Goal: Communication & Community: Answer question/provide support

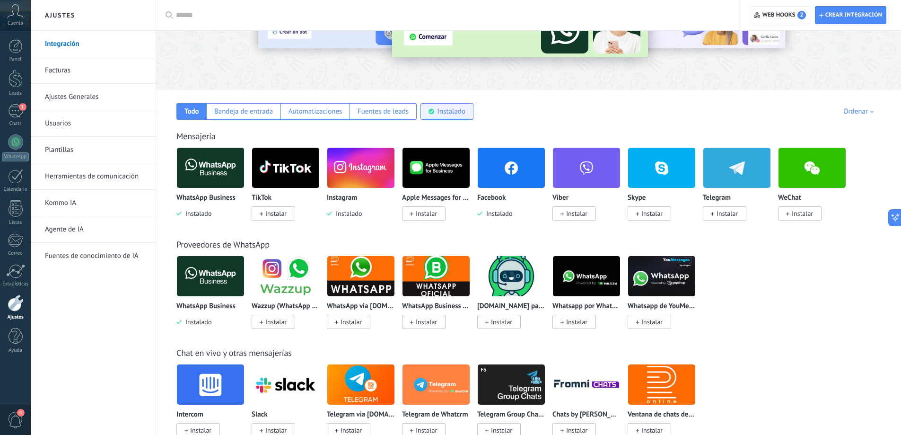
click at [456, 113] on div "Instalado" at bounding box center [451, 111] width 28 height 9
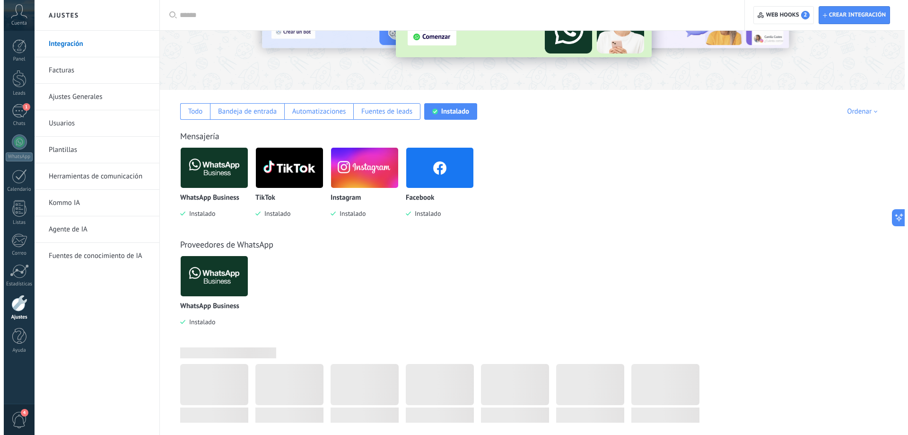
scroll to position [128, 0]
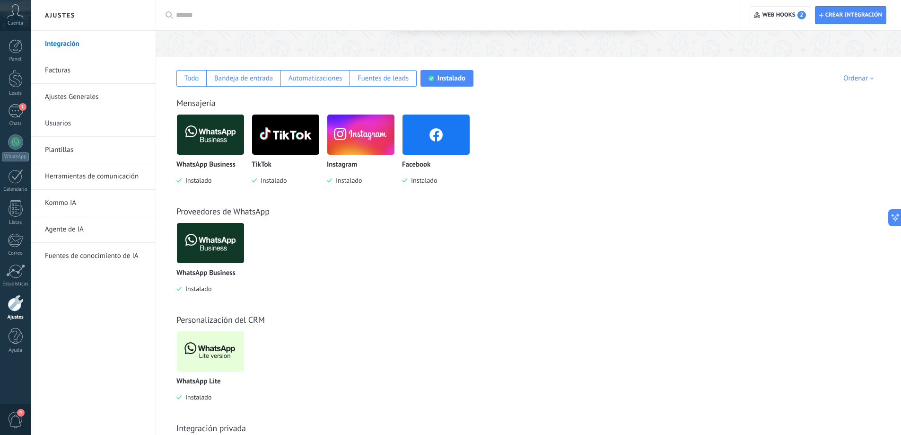
click at [223, 361] on img at bounding box center [210, 351] width 67 height 46
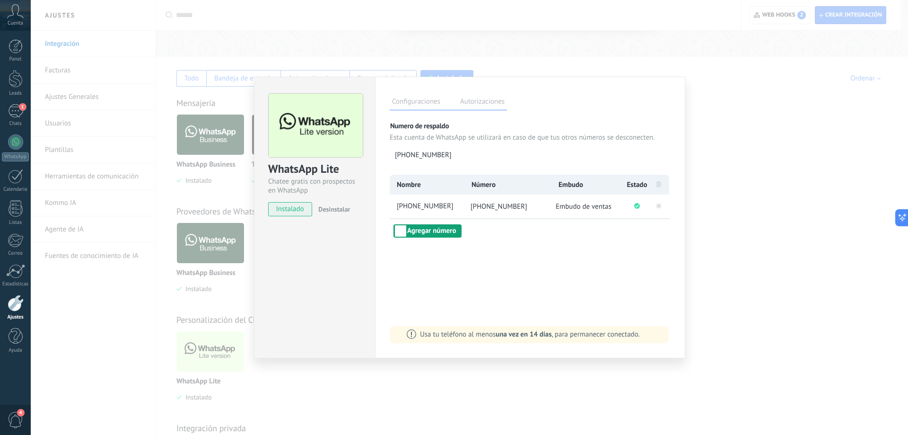
click at [431, 236] on button "Agregar número" at bounding box center [427, 230] width 68 height 13
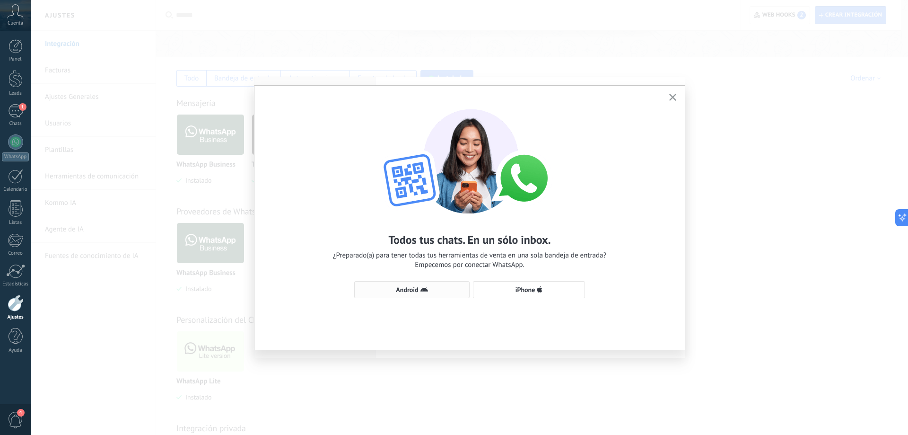
click at [437, 295] on button "Android" at bounding box center [411, 289] width 115 height 17
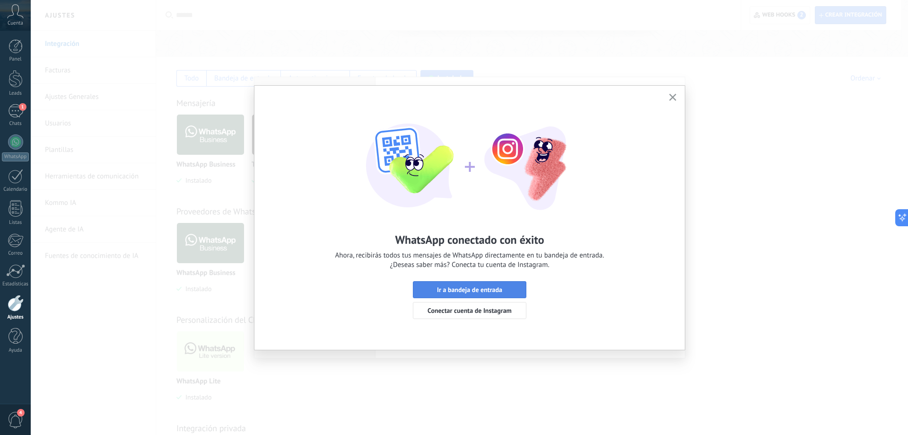
click at [480, 289] on span "Ir a bandeja de entrada" at bounding box center [469, 289] width 65 height 7
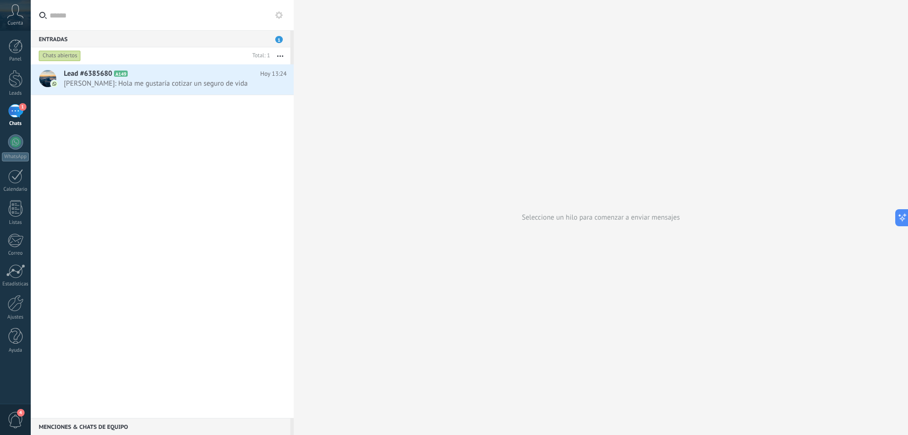
click at [272, 129] on div "Lead #6385680 A149 [DATE] 13:24 [PERSON_NAME]: Hola me gustaría cotizar un segu…" at bounding box center [162, 240] width 263 height 353
click at [220, 90] on div "Lead #6385680 A149 [DATE] 13:24 [PERSON_NAME]: Hola me gustaría cotizar un segu…" at bounding box center [179, 79] width 230 height 30
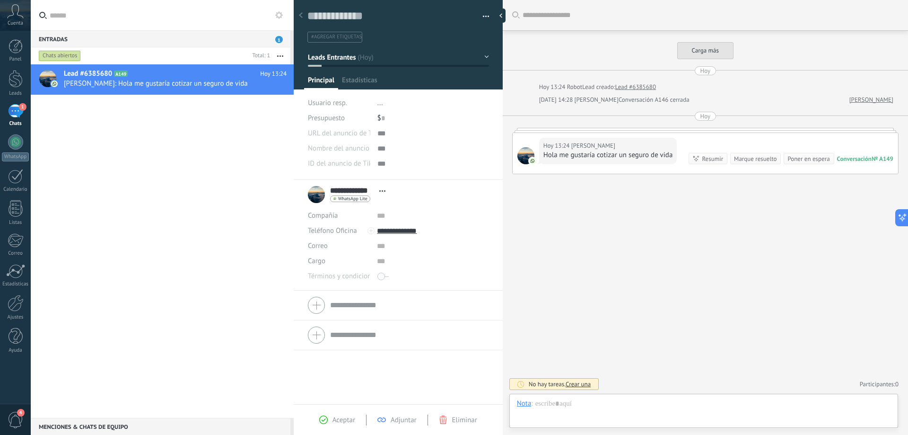
scroll to position [14, 0]
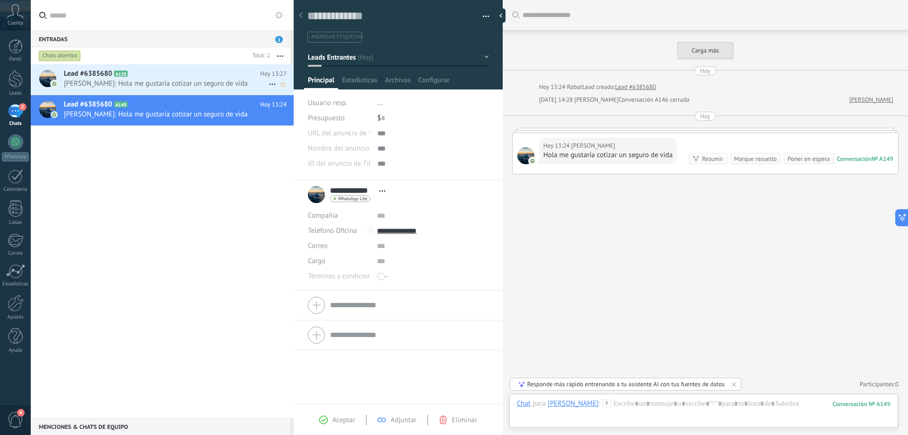
click at [268, 82] on icon at bounding box center [272, 84] width 11 height 11
click at [277, 114] on div "Conversación cerrada" at bounding box center [318, 107] width 94 height 19
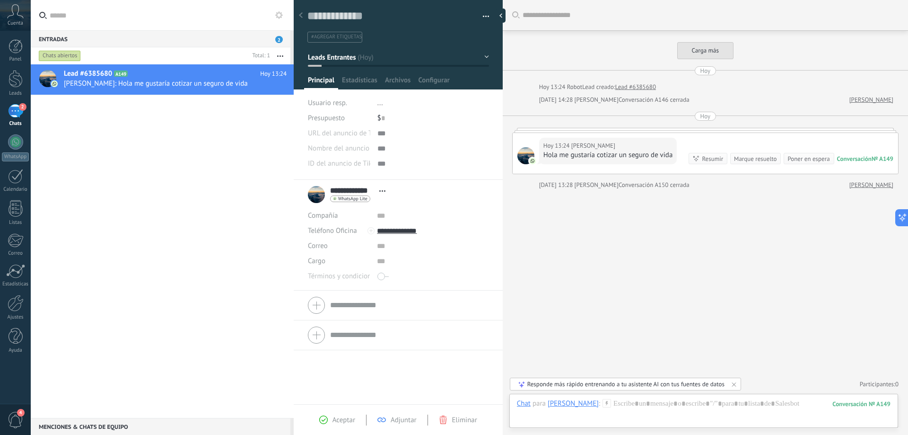
click at [22, 113] on div "2" at bounding box center [15, 111] width 15 height 14
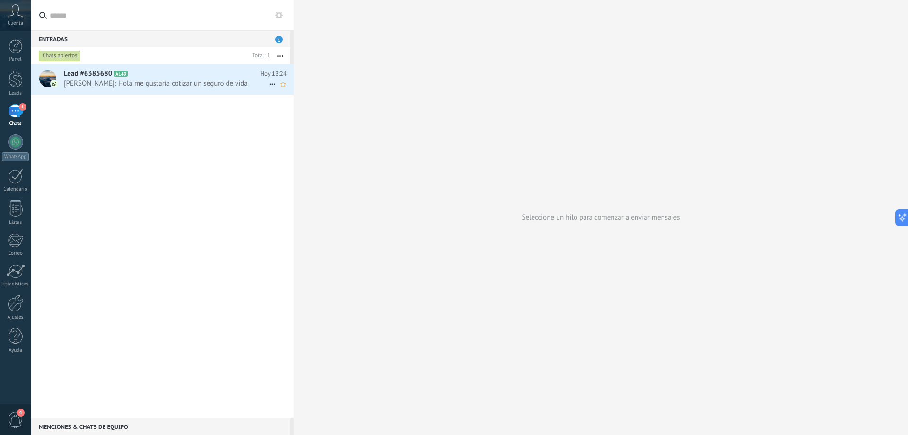
click at [172, 74] on h2 "Lead #6385680 A149" at bounding box center [162, 73] width 196 height 9
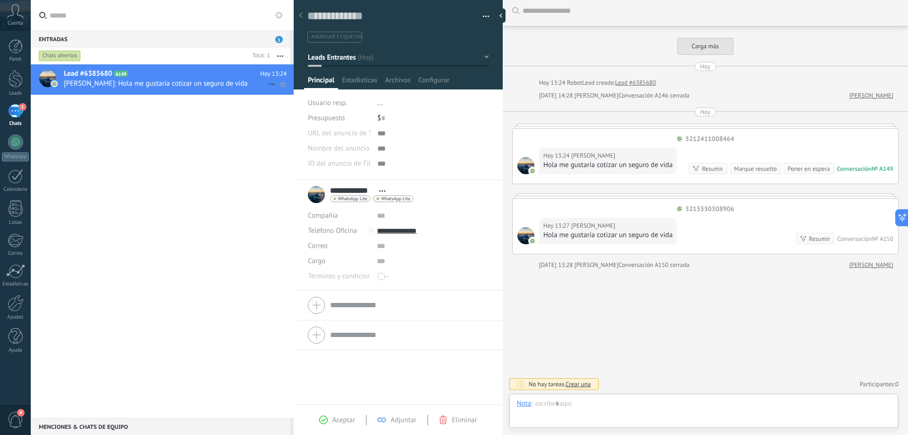
scroll to position [14, 0]
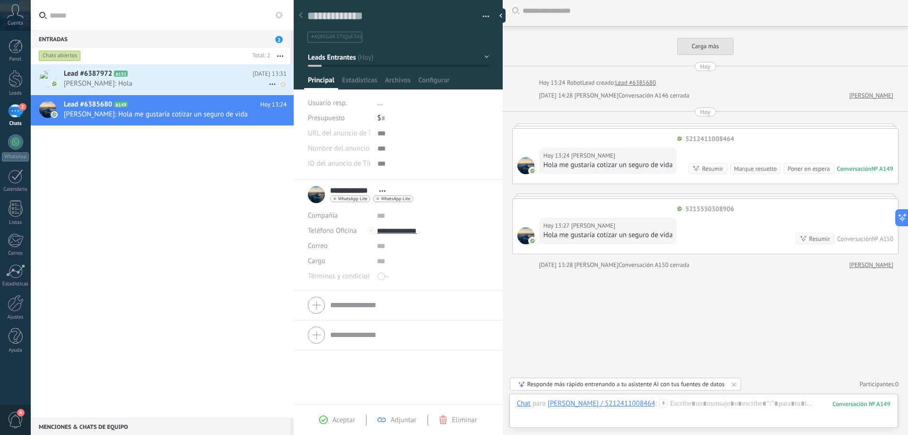
click at [136, 77] on icon at bounding box center [135, 73] width 9 height 9
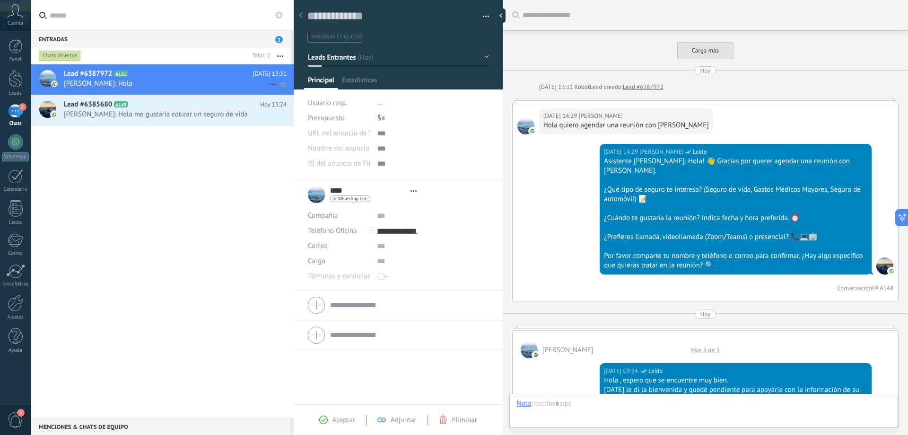
type textarea "**********"
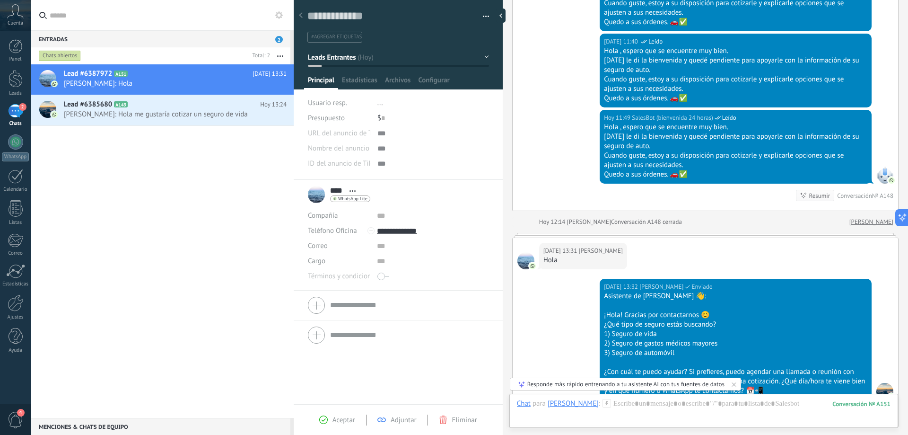
scroll to position [1086, 0]
